Goal: Register for event/course

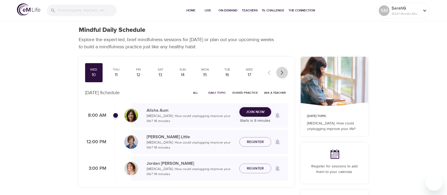
click at [282, 72] on icon "button" at bounding box center [282, 72] width 5 height 5
click at [282, 73] on icon "button" at bounding box center [282, 72] width 5 height 5
click at [249, 72] on div "1" at bounding box center [249, 75] width 13 height 6
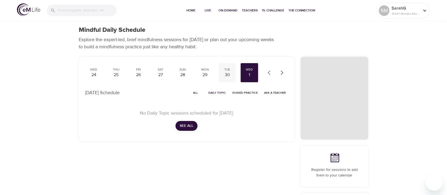
click at [226, 76] on div "30" at bounding box center [227, 75] width 13 height 6
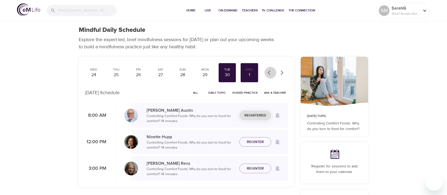
click at [271, 73] on icon "button" at bounding box center [270, 72] width 5 height 5
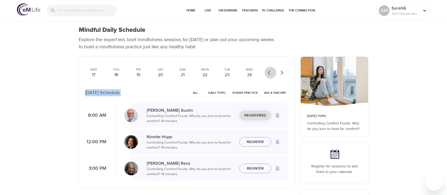
click at [271, 73] on div at bounding box center [276, 73] width 23 height 12
click at [95, 74] on div "10" at bounding box center [93, 75] width 13 height 6
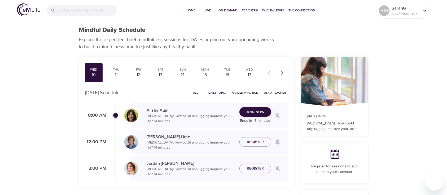
click at [260, 106] on div "[PERSON_NAME] [MEDICAL_DATA]: How could unplugging improve your life? · 14 minu…" at bounding box center [209, 115] width 157 height 24
click at [260, 110] on span "Join Now" at bounding box center [255, 112] width 19 height 7
